Goal: Find specific page/section: Find specific page/section

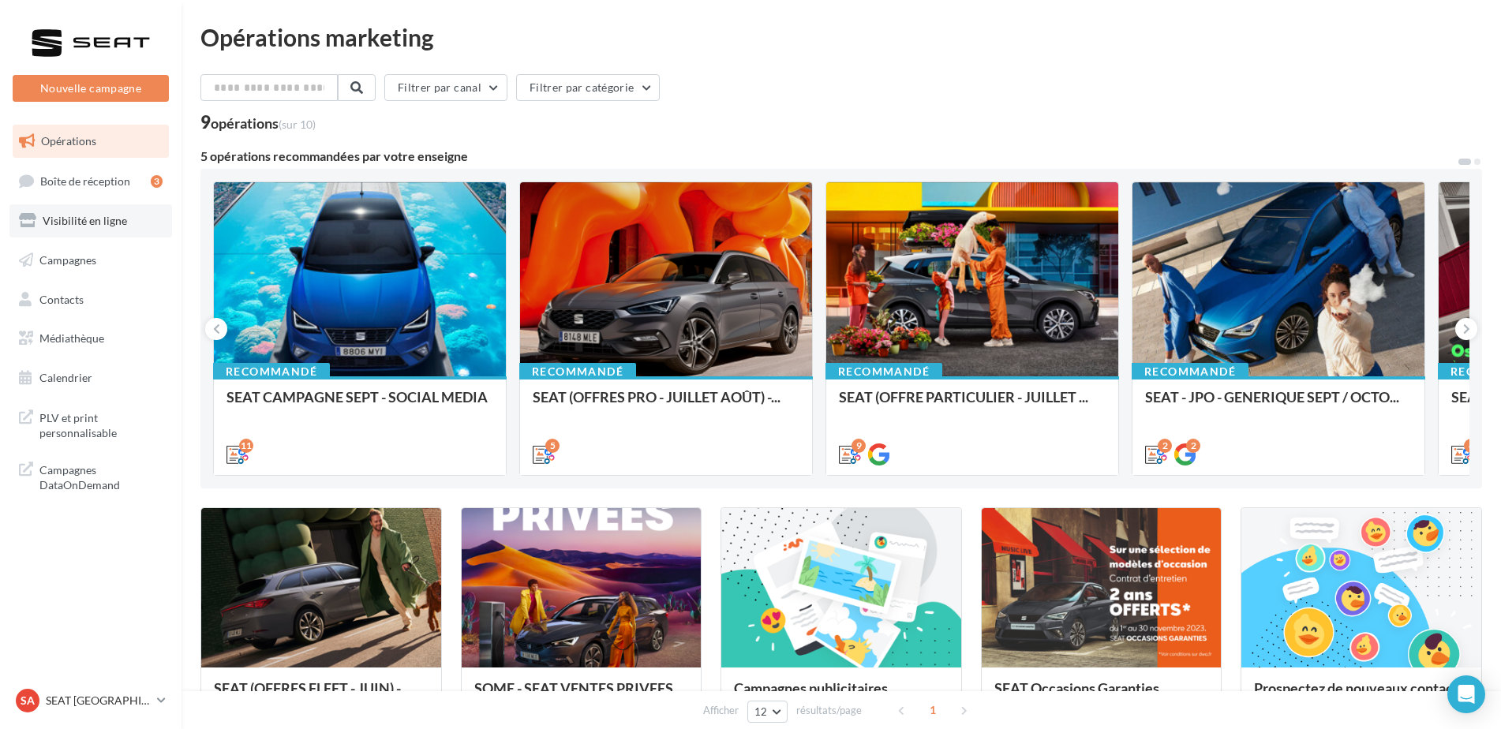
click at [110, 217] on span "Visibilité en ligne" at bounding box center [85, 220] width 84 height 13
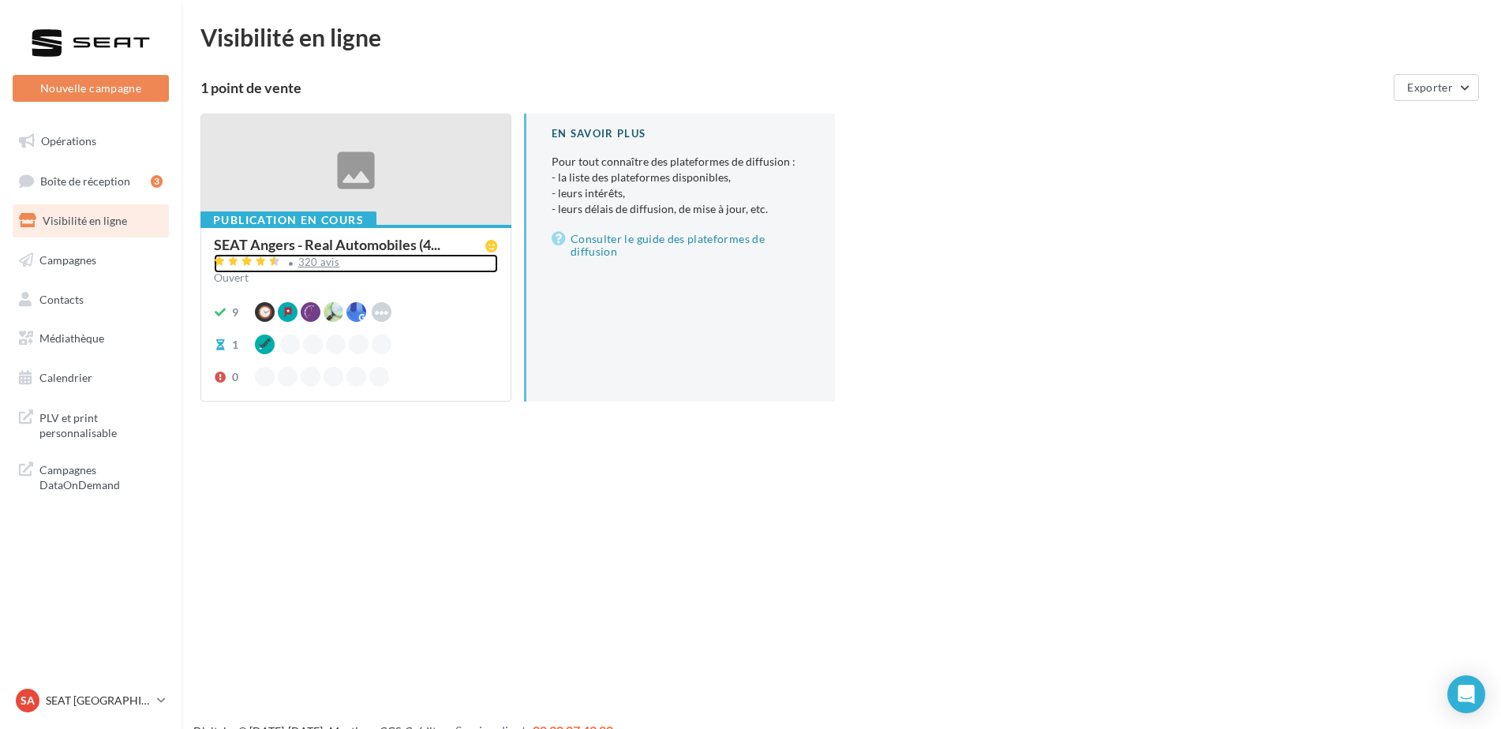
click at [318, 261] on div "320 avis" at bounding box center [319, 262] width 42 height 10
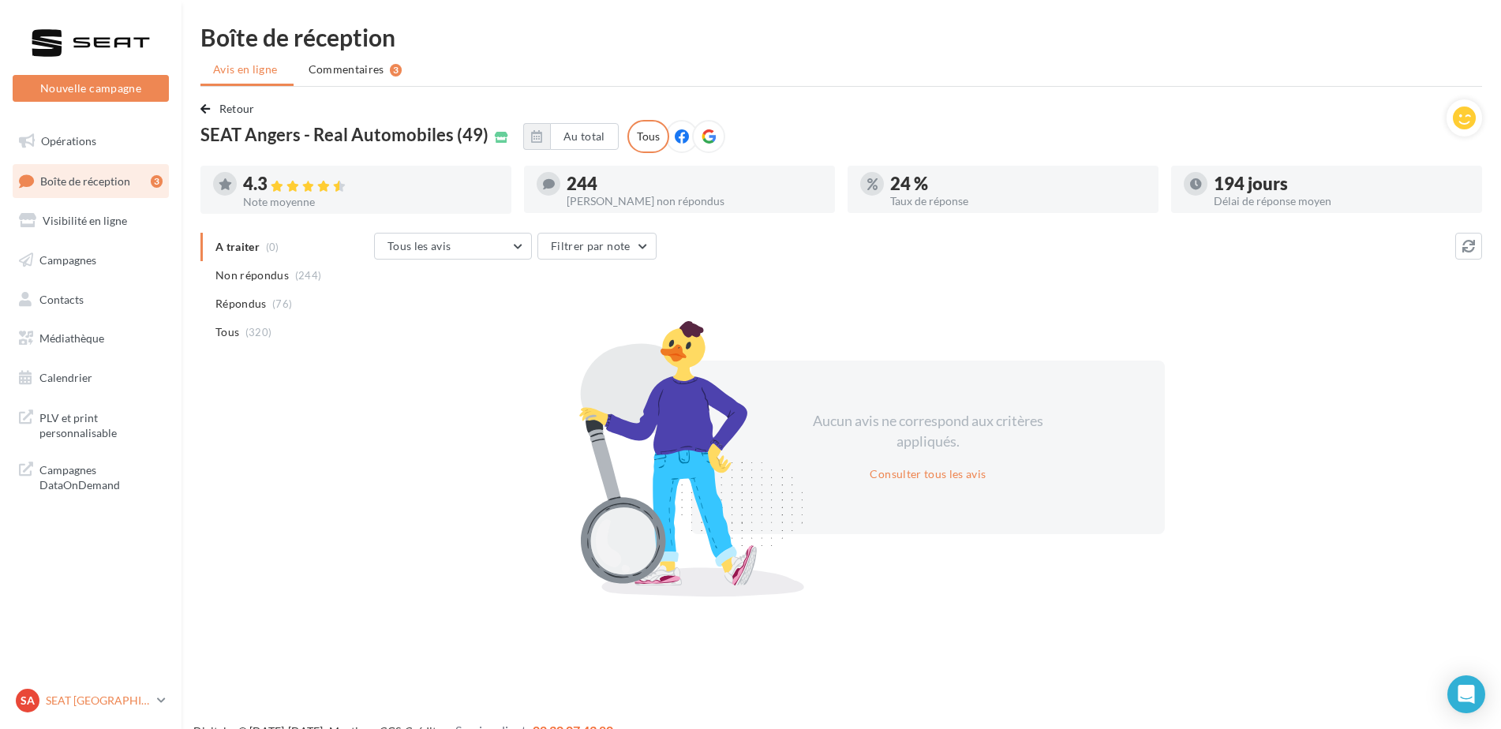
click at [148, 700] on p "SEAT [GEOGRAPHIC_DATA]" at bounding box center [98, 701] width 105 height 16
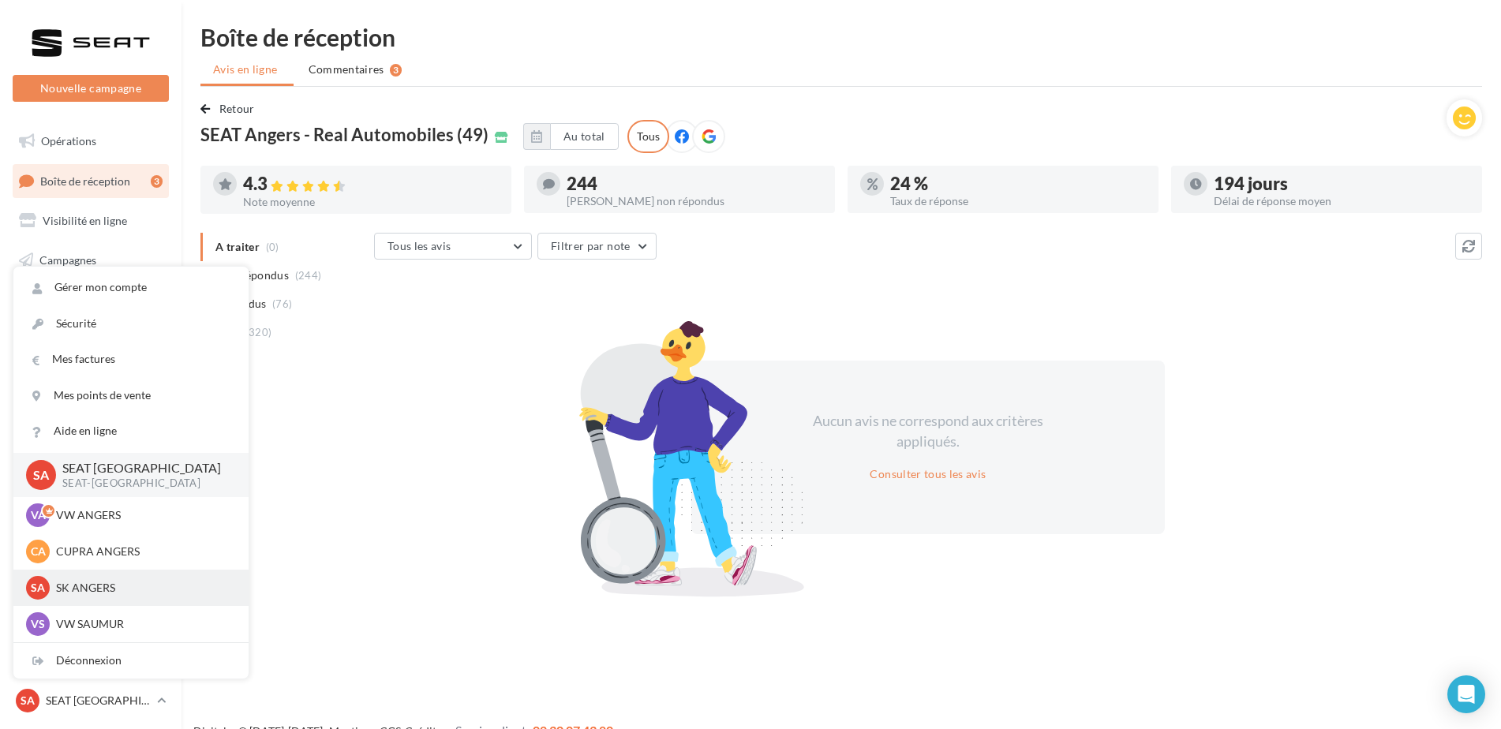
click at [85, 587] on p "SK ANGERS" at bounding box center [143, 588] width 174 height 16
